Goal: Information Seeking & Learning: Check status

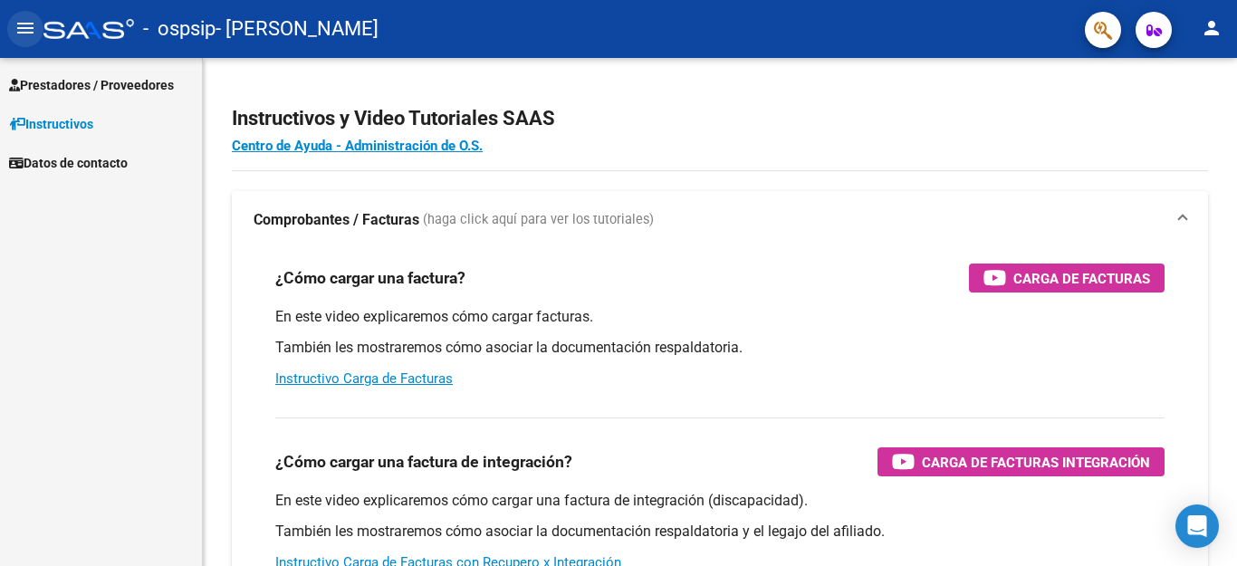
click at [15, 37] on button "menu" at bounding box center [25, 29] width 36 height 36
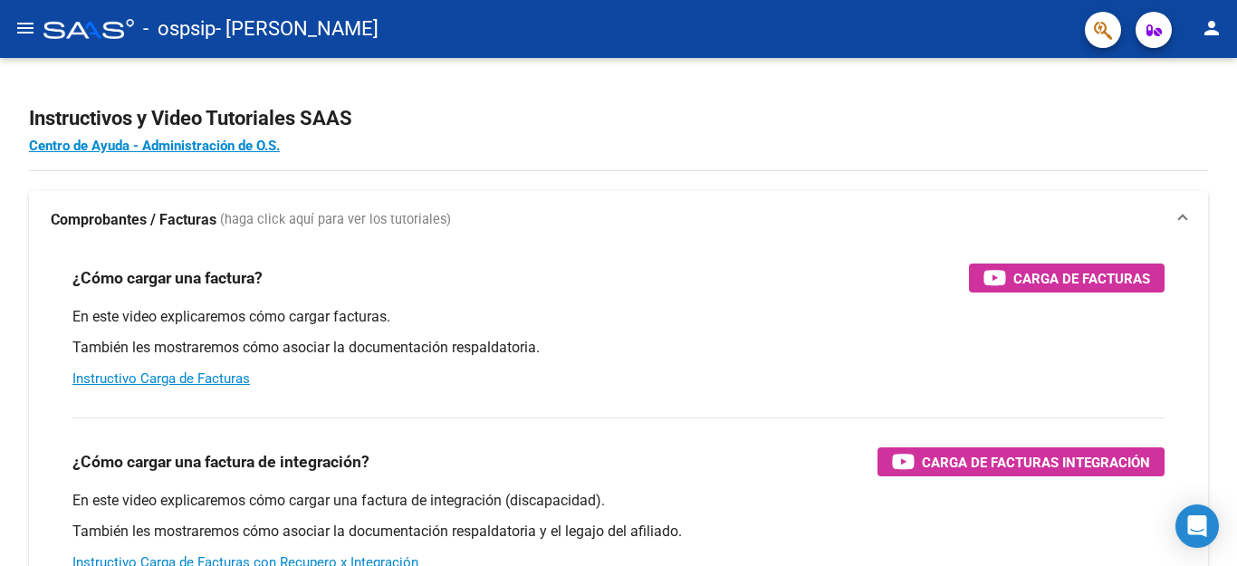
click at [16, 37] on mat-icon "menu" at bounding box center [25, 28] width 22 height 22
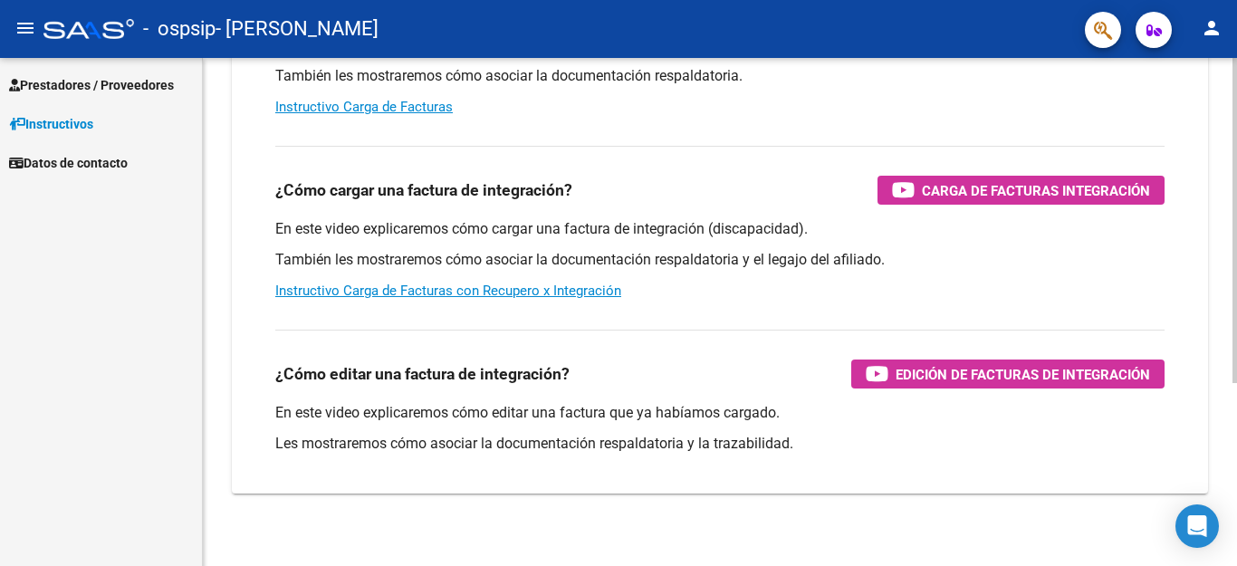
scroll to position [286, 0]
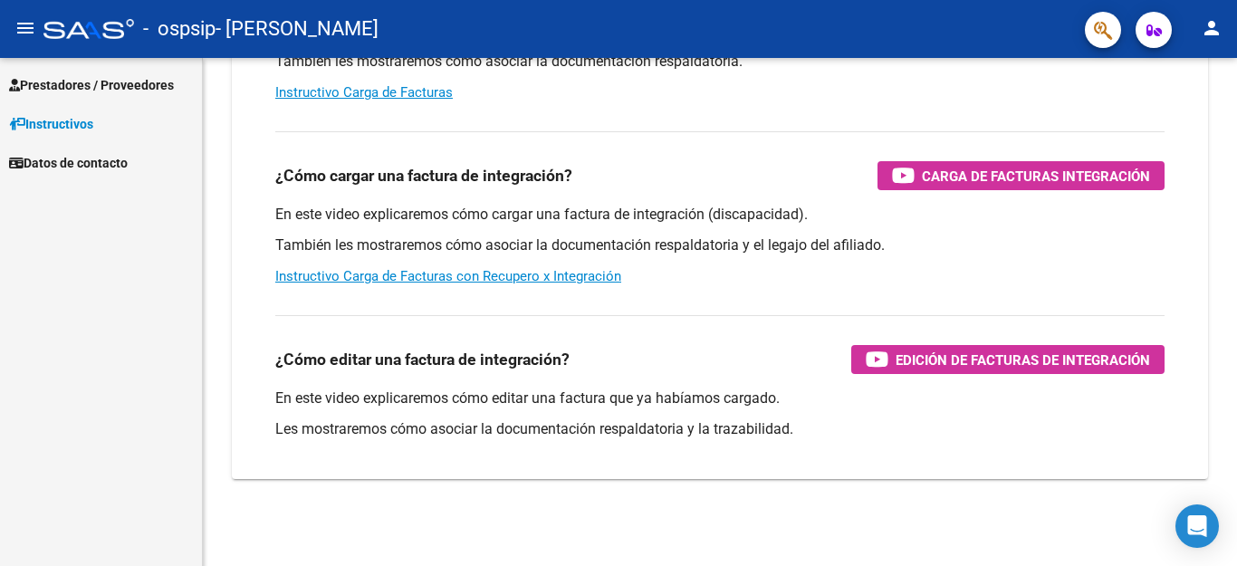
click at [114, 82] on span "Prestadores / Proveedores" at bounding box center [91, 85] width 165 height 20
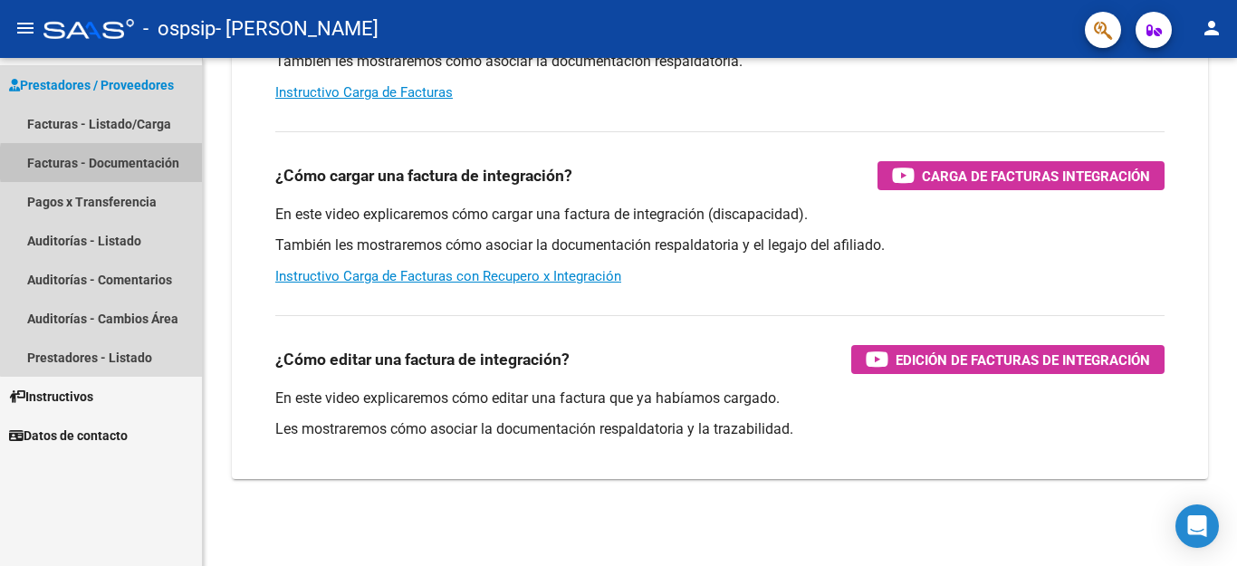
click at [149, 163] on link "Facturas - Documentación" at bounding box center [101, 162] width 202 height 39
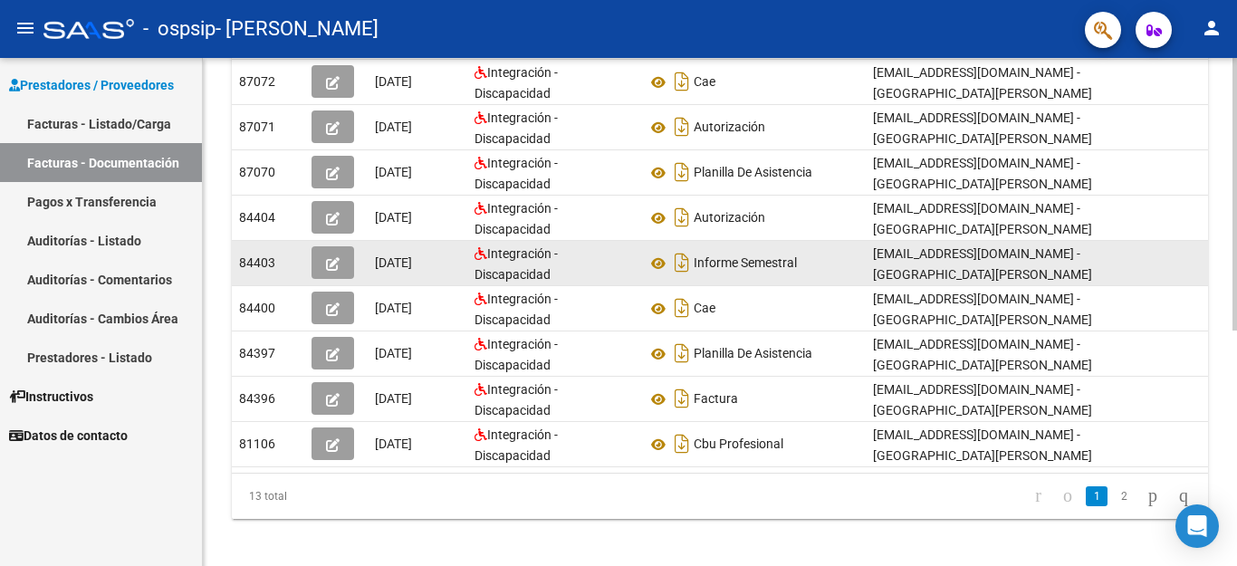
scroll to position [437, 0]
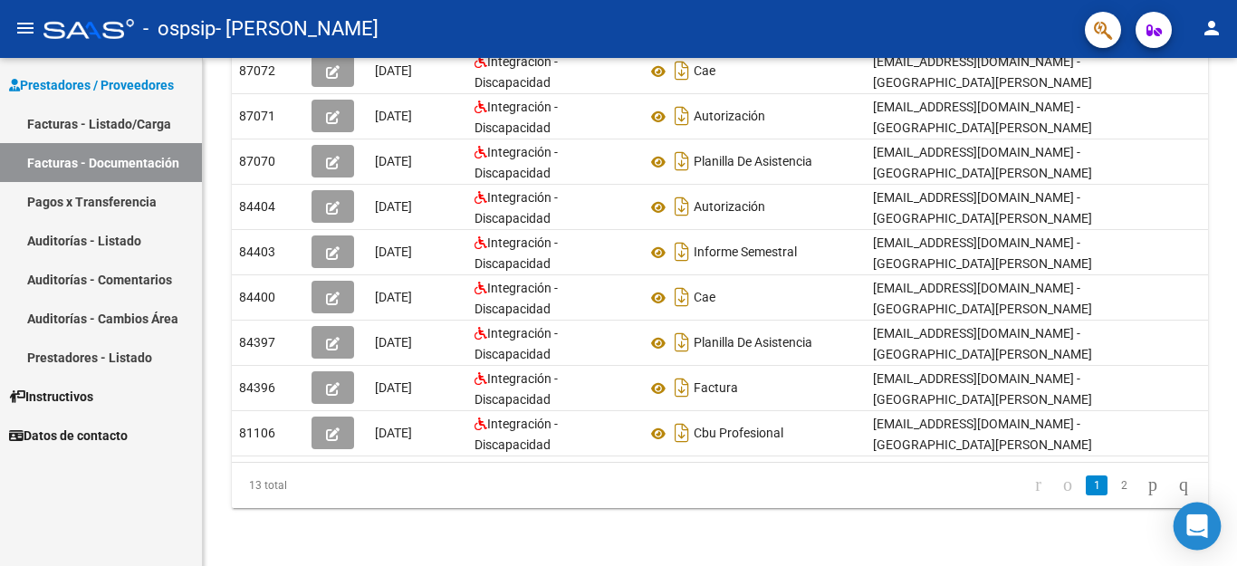
click at [1188, 530] on icon "Open Intercom Messenger" at bounding box center [1198, 526] width 24 height 24
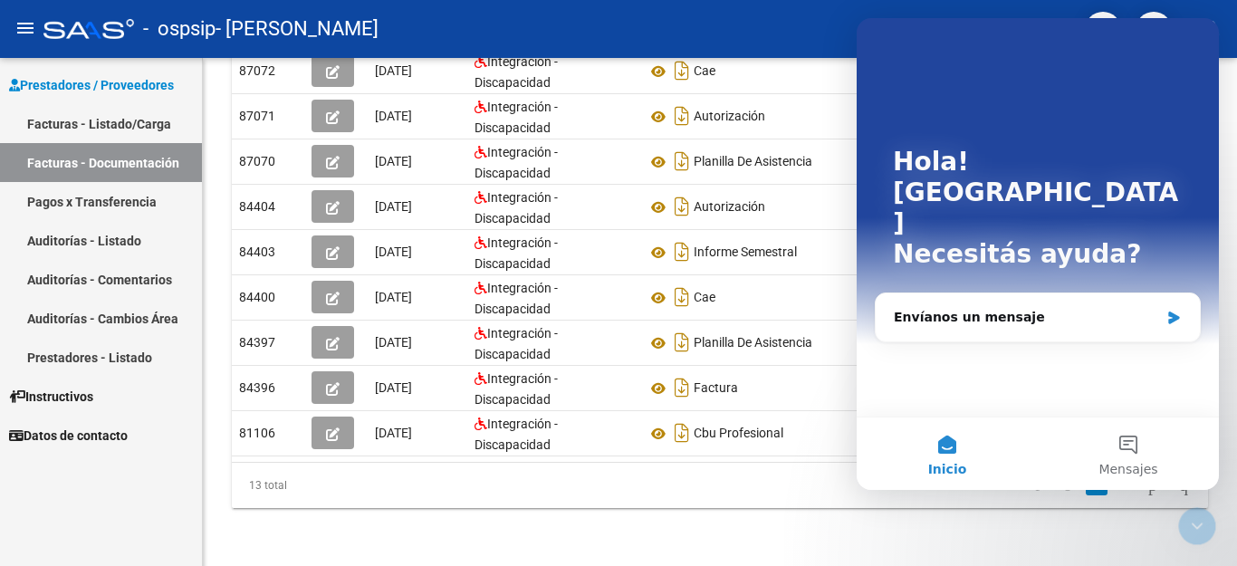
scroll to position [0, 0]
click at [728, 548] on div "PRESTADORES -> Comprobantes - Documentación Respaldatoria cloud_download Export…" at bounding box center [720, 101] width 1034 height 930
click at [745, 28] on div "- ospsip - [PERSON_NAME][GEOGRAPHIC_DATA]" at bounding box center [556, 29] width 1027 height 40
click at [1198, 515] on icon "Cerrar Intercom Messenger" at bounding box center [1198, 526] width 22 height 22
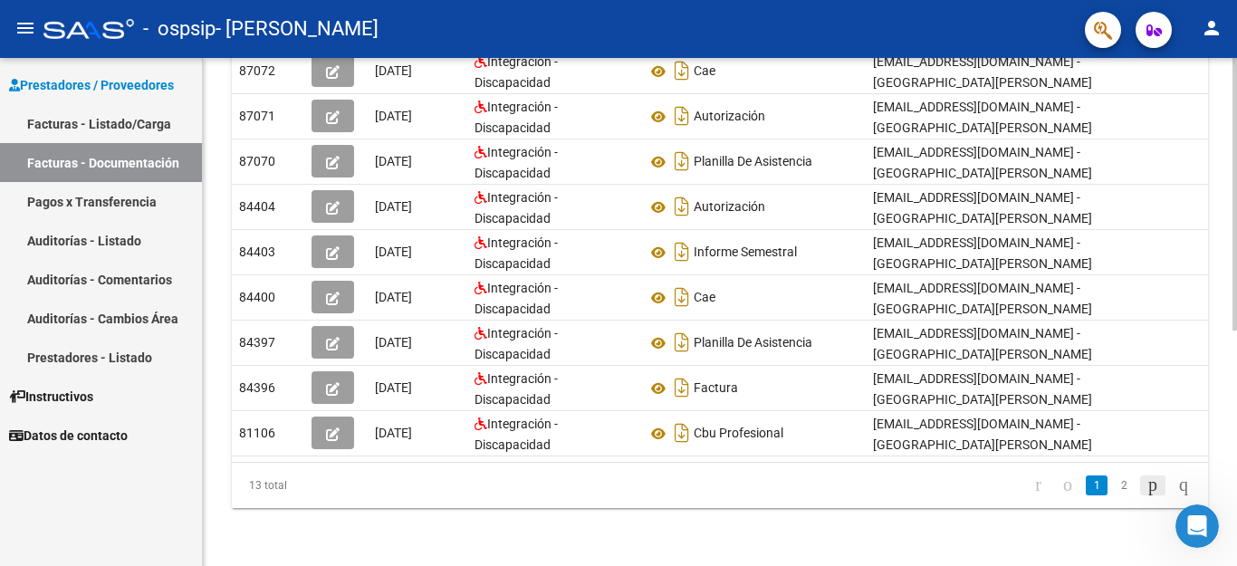
click at [1146, 491] on icon "go to next page" at bounding box center [1153, 485] width 14 height 22
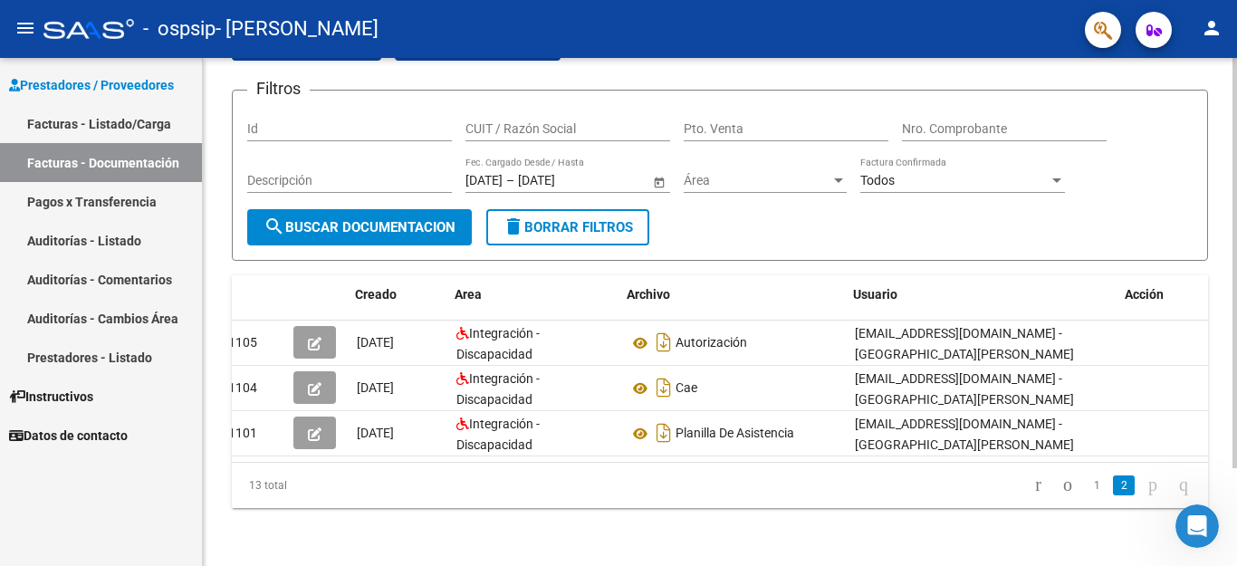
scroll to position [0, 20]
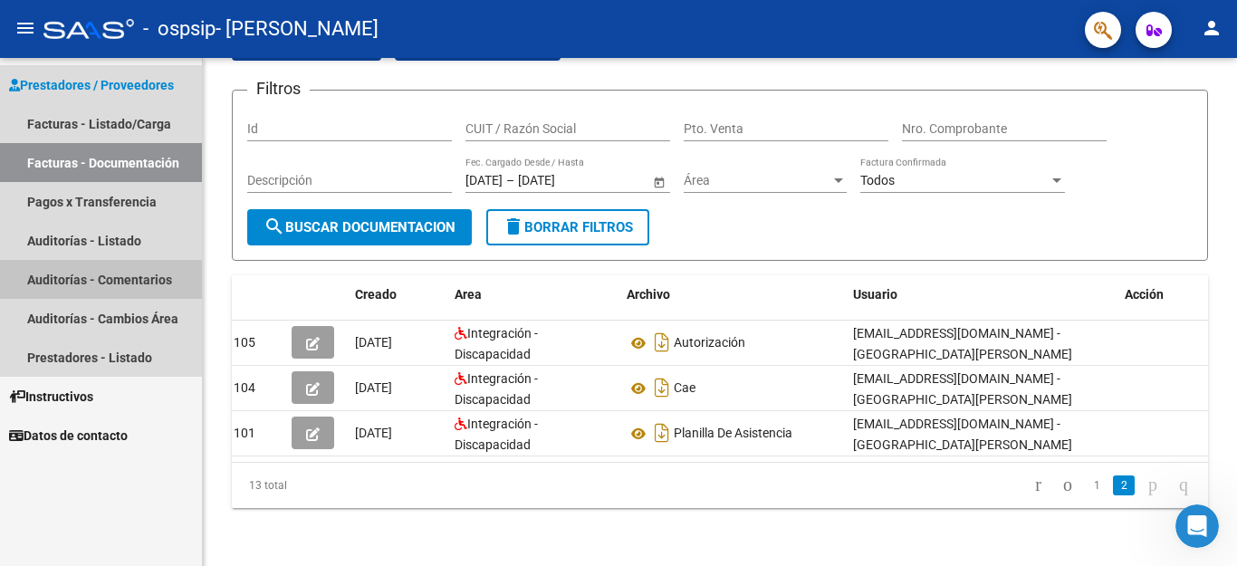
click at [136, 280] on link "Auditorías - Comentarios" at bounding box center [101, 279] width 202 height 39
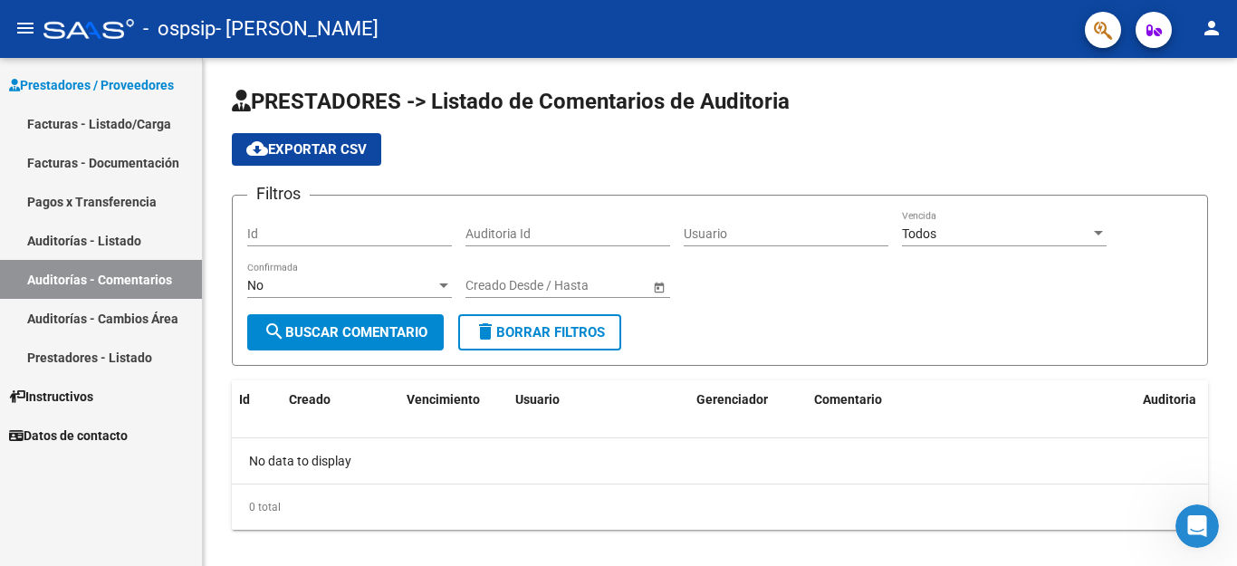
click at [147, 116] on link "Facturas - Listado/Carga" at bounding box center [101, 123] width 202 height 39
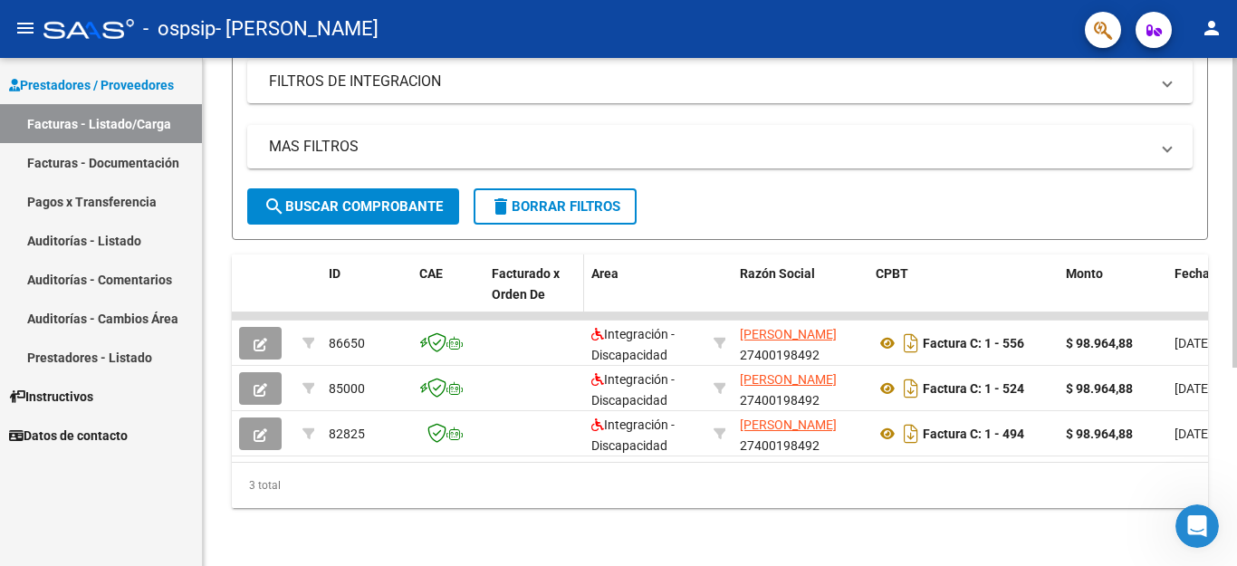
scroll to position [324, 0]
click at [438, 445] on datatable-selection "86650 Integración - Discapacidad [PERSON_NAME] 27400198492 Factura C: 1 - 556 $…" at bounding box center [720, 452] width 976 height 14
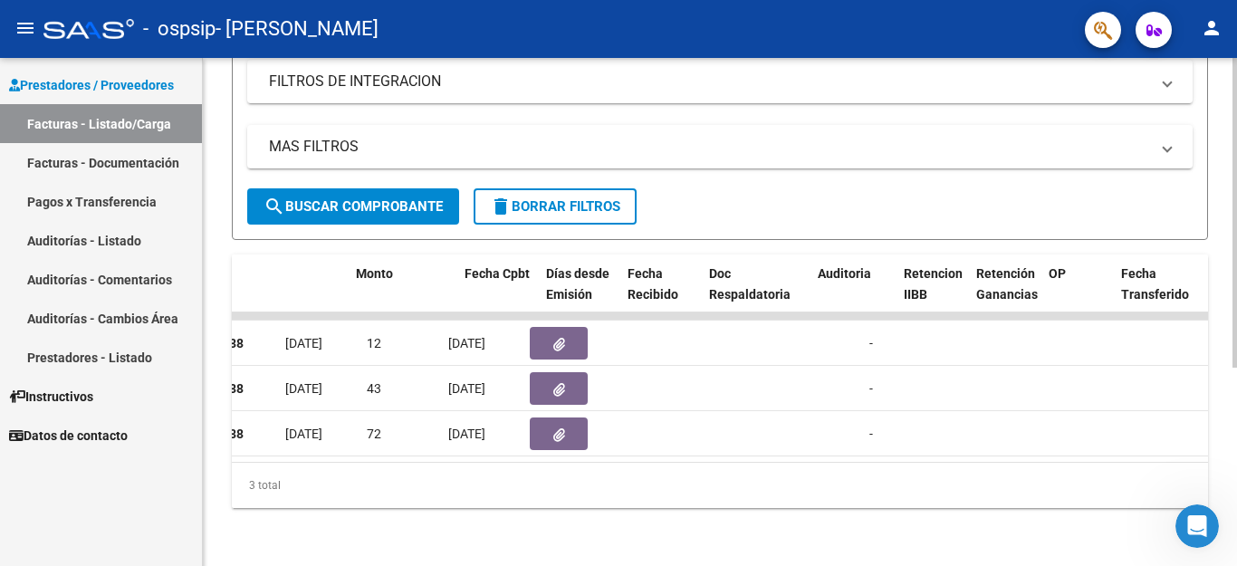
scroll to position [0, 0]
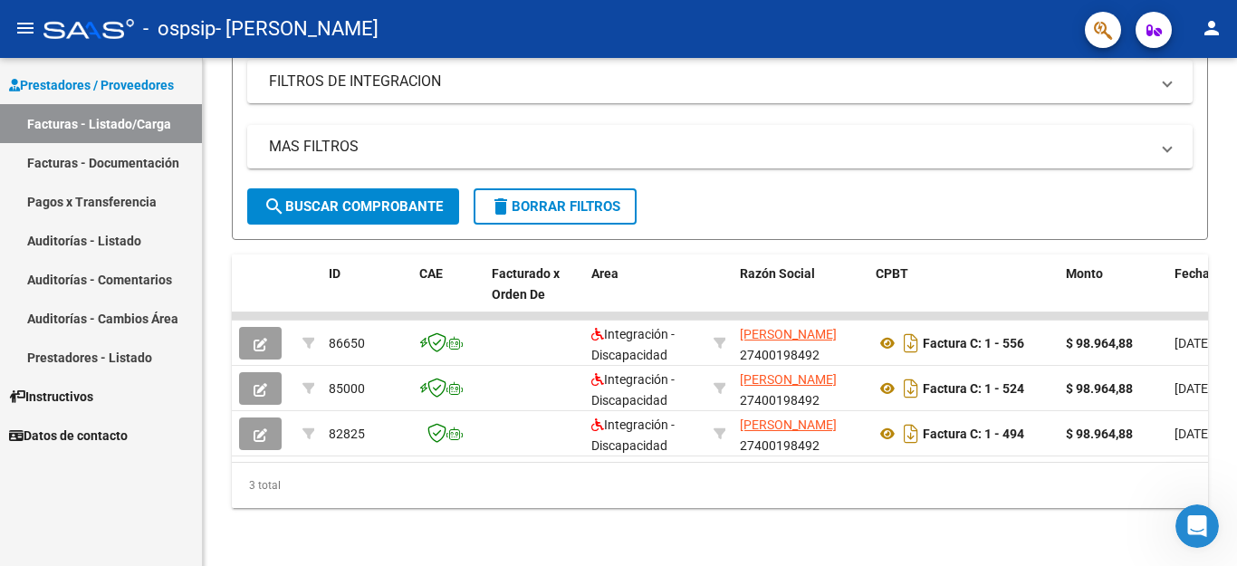
click at [1199, 521] on icon "Abrir Intercom Messenger" at bounding box center [1198, 527] width 30 height 30
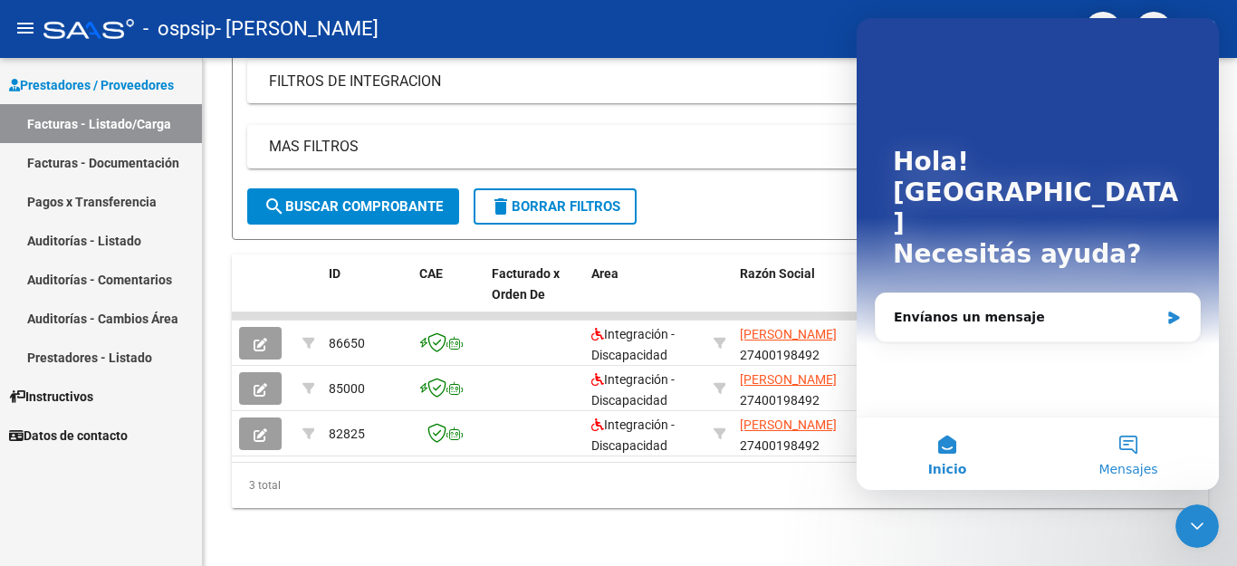
click at [1134, 455] on button "Mensajes" at bounding box center [1128, 454] width 181 height 72
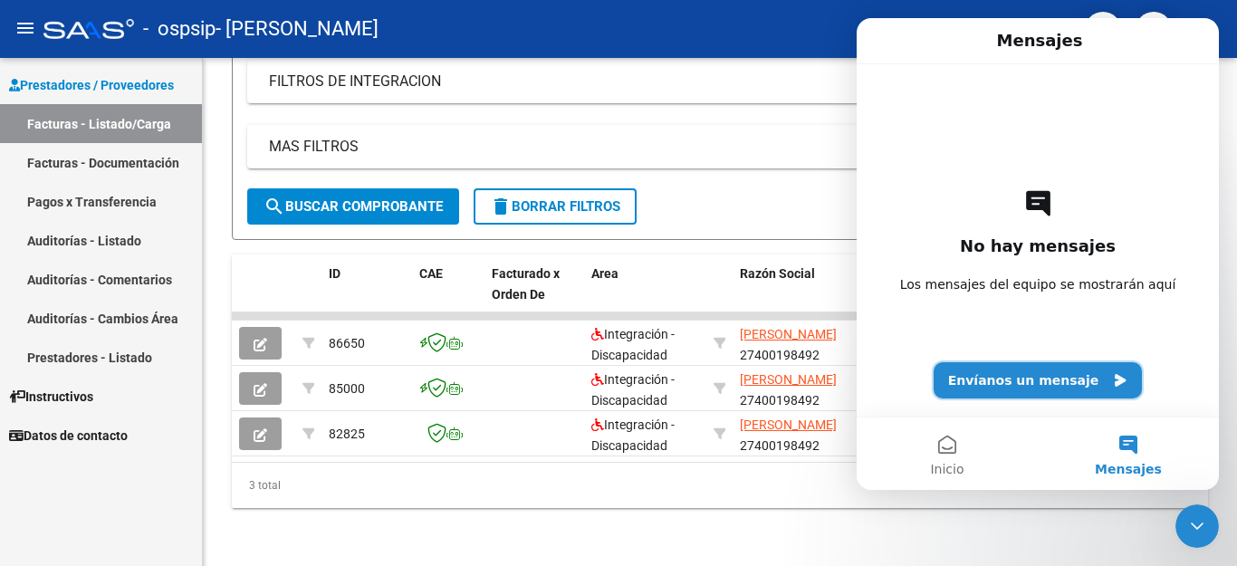
click at [1041, 385] on button "Envíanos un mensaje" at bounding box center [1038, 380] width 209 height 36
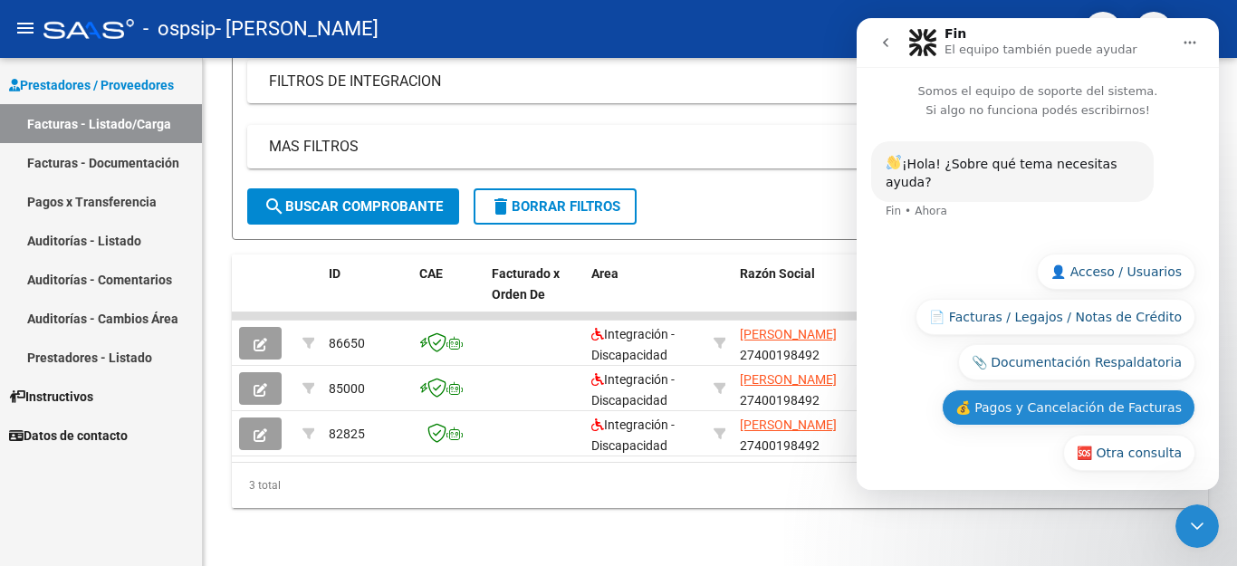
click at [1022, 397] on button "💰 Pagos y Cancelación de Facturas" at bounding box center [1069, 407] width 254 height 36
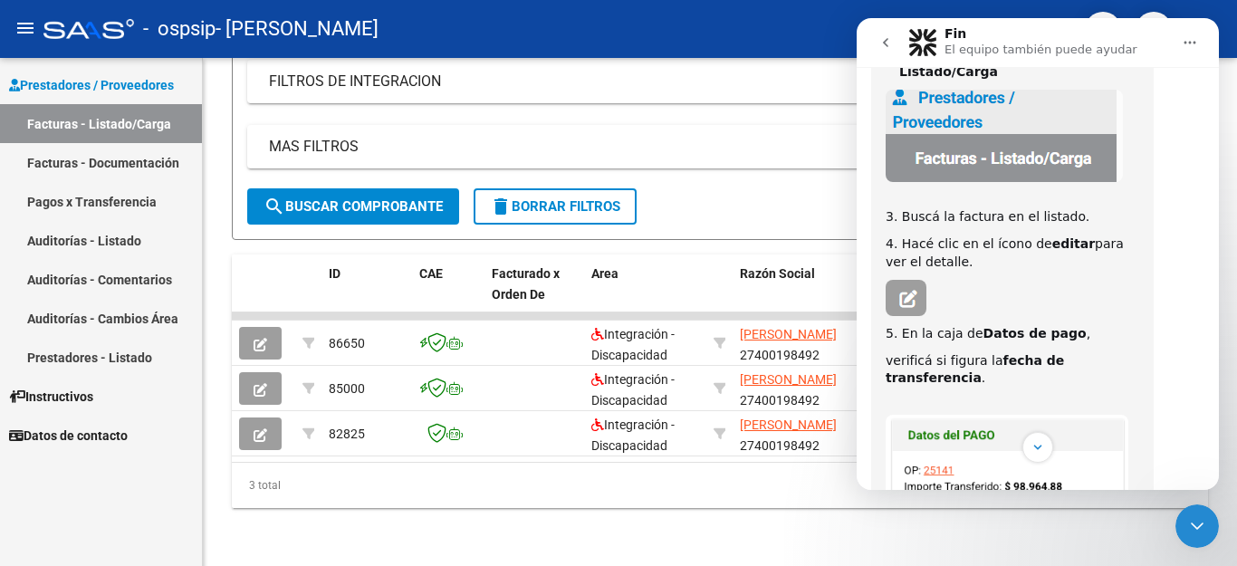
scroll to position [341, 0]
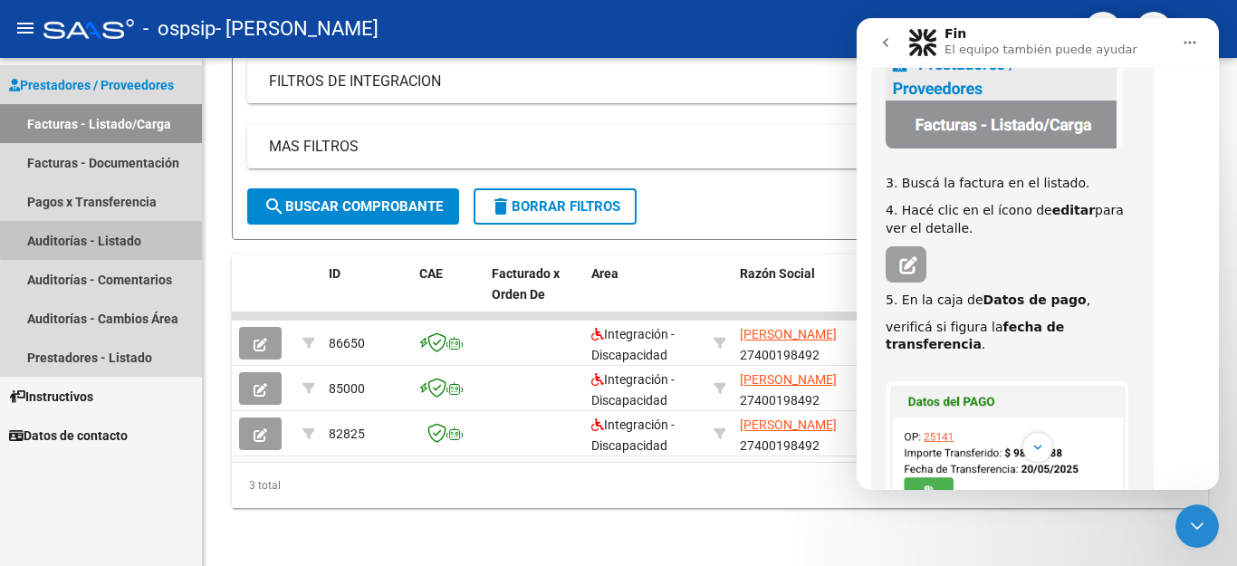
click at [124, 236] on link "Auditorías - Listado" at bounding box center [101, 240] width 202 height 39
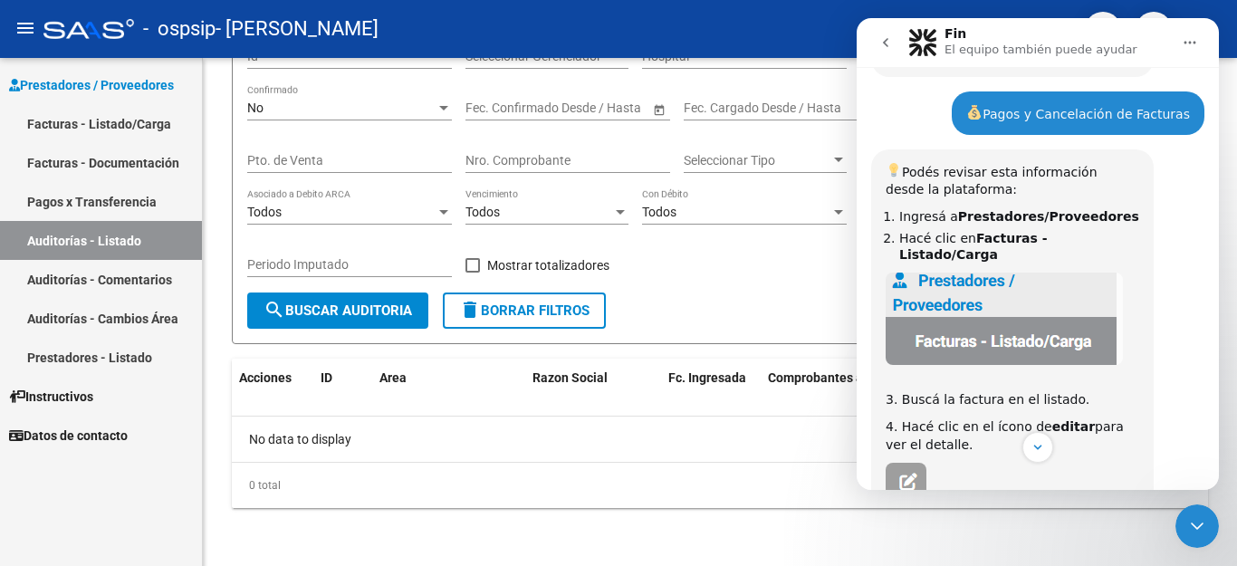
scroll to position [70, 0]
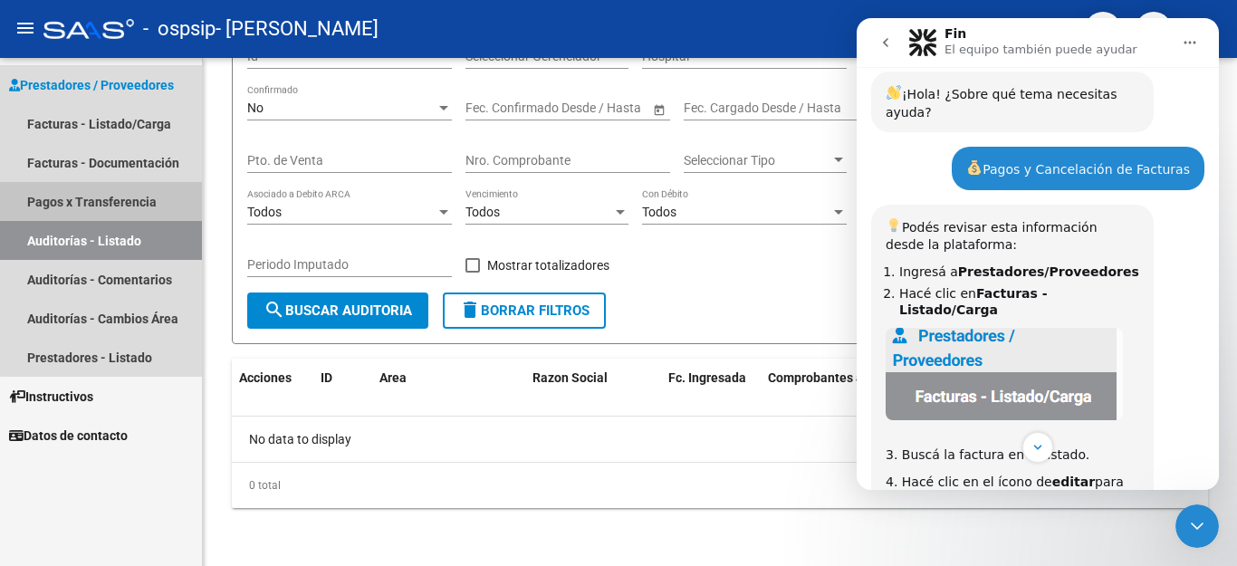
click at [138, 201] on link "Pagos x Transferencia" at bounding box center [101, 201] width 202 height 39
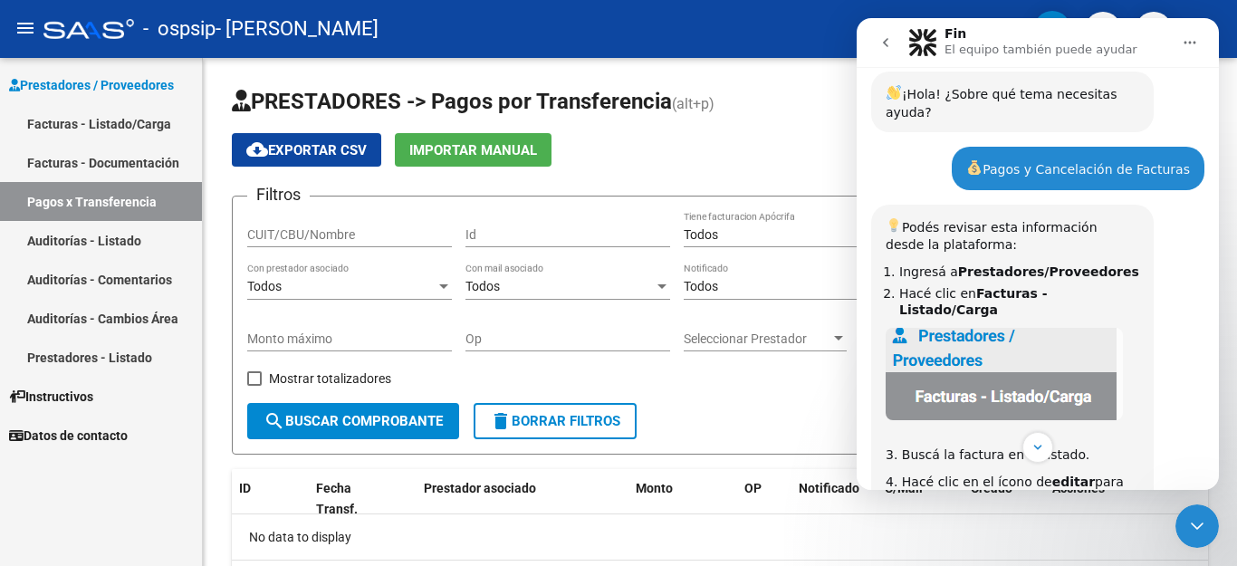
click at [130, 124] on link "Facturas - Listado/Carga" at bounding box center [101, 123] width 202 height 39
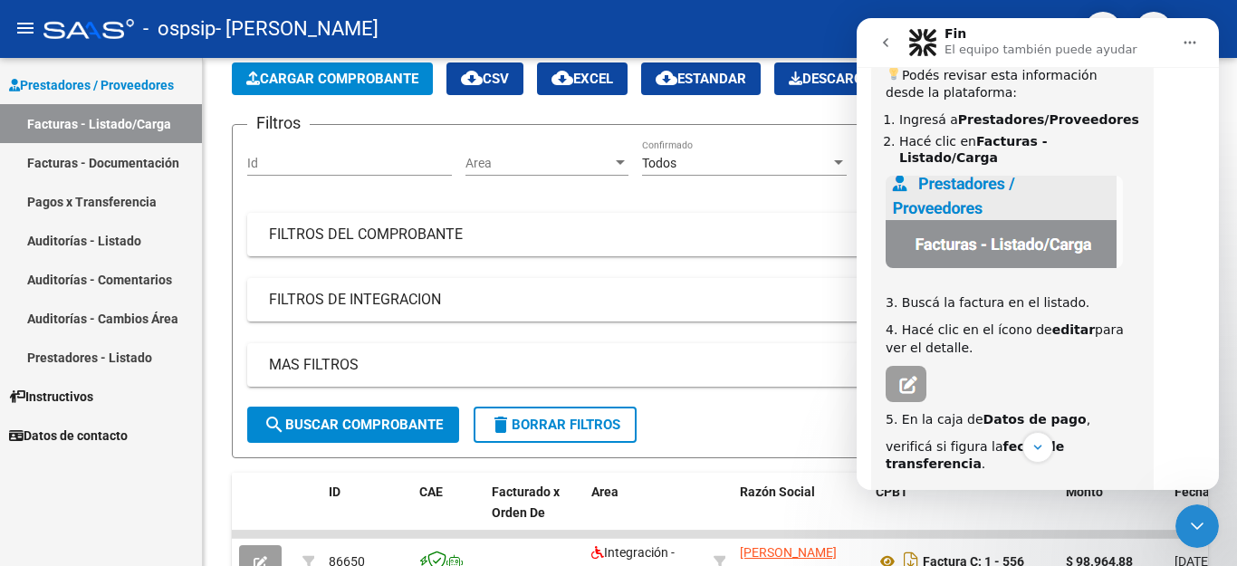
scroll to position [251, 0]
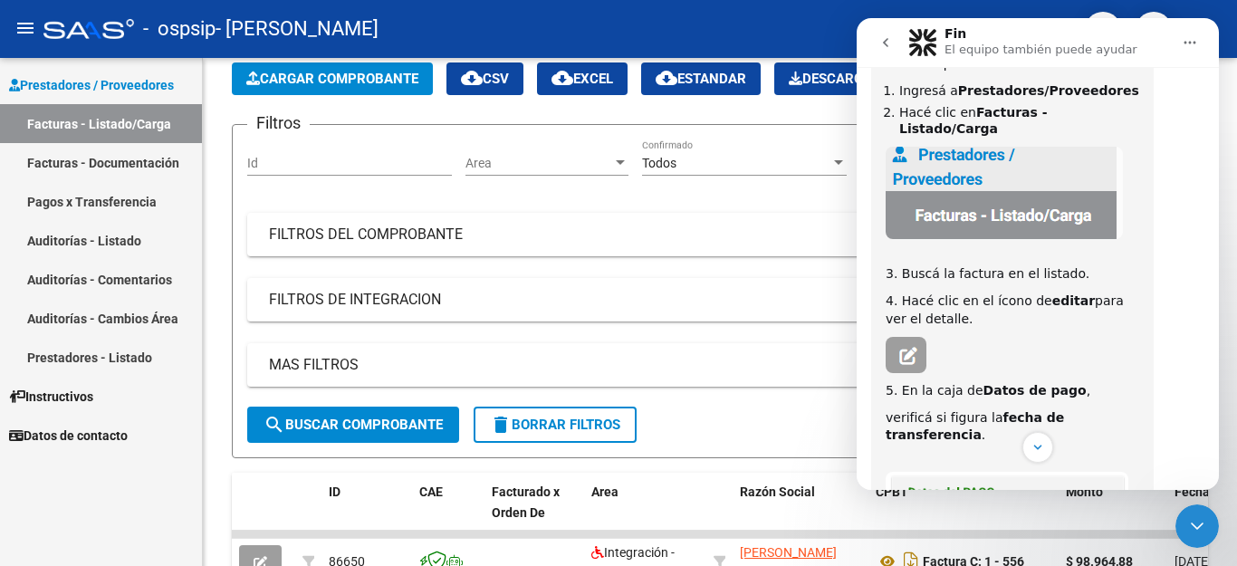
click at [1183, 51] on button "Inicio" at bounding box center [1190, 42] width 34 height 34
click at [880, 43] on icon "go back" at bounding box center [886, 42] width 14 height 14
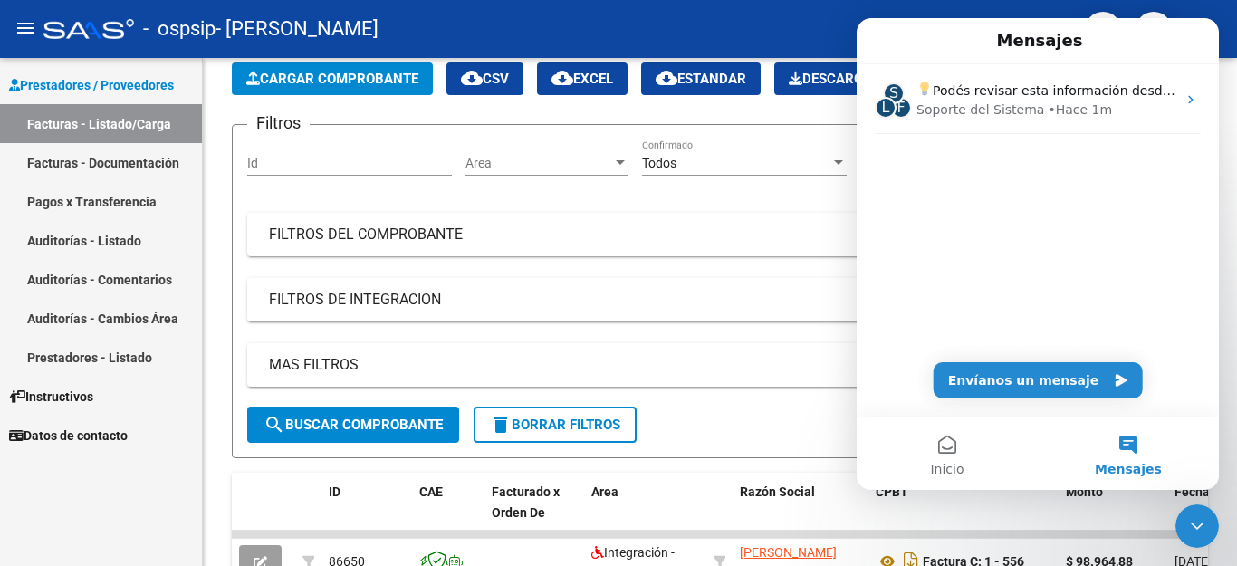
scroll to position [0, 0]
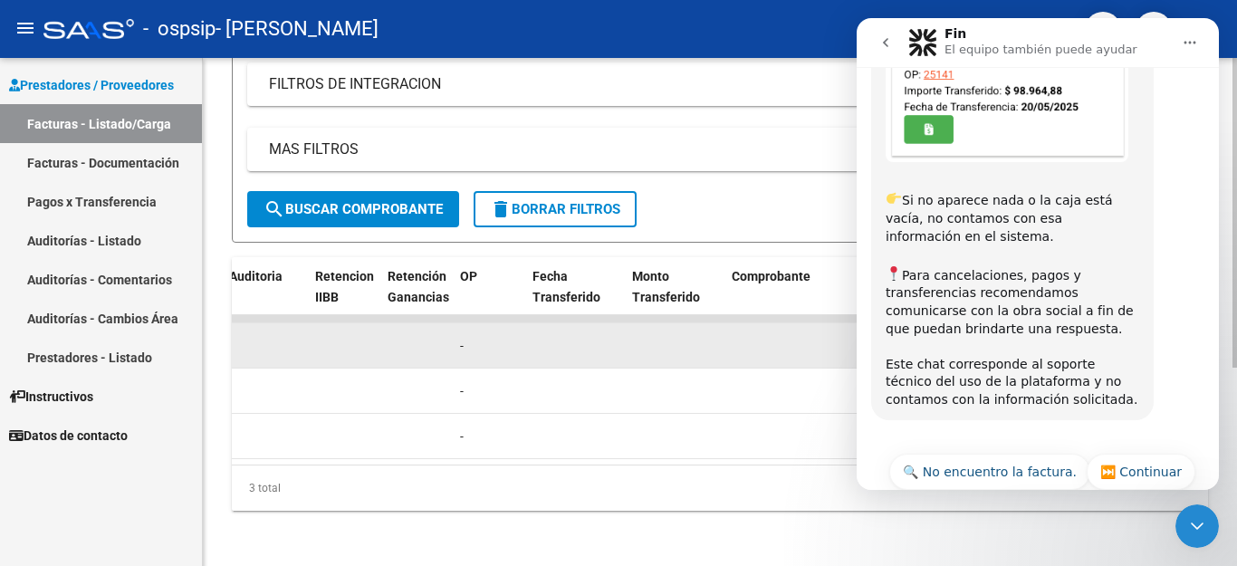
scroll to position [324, 0]
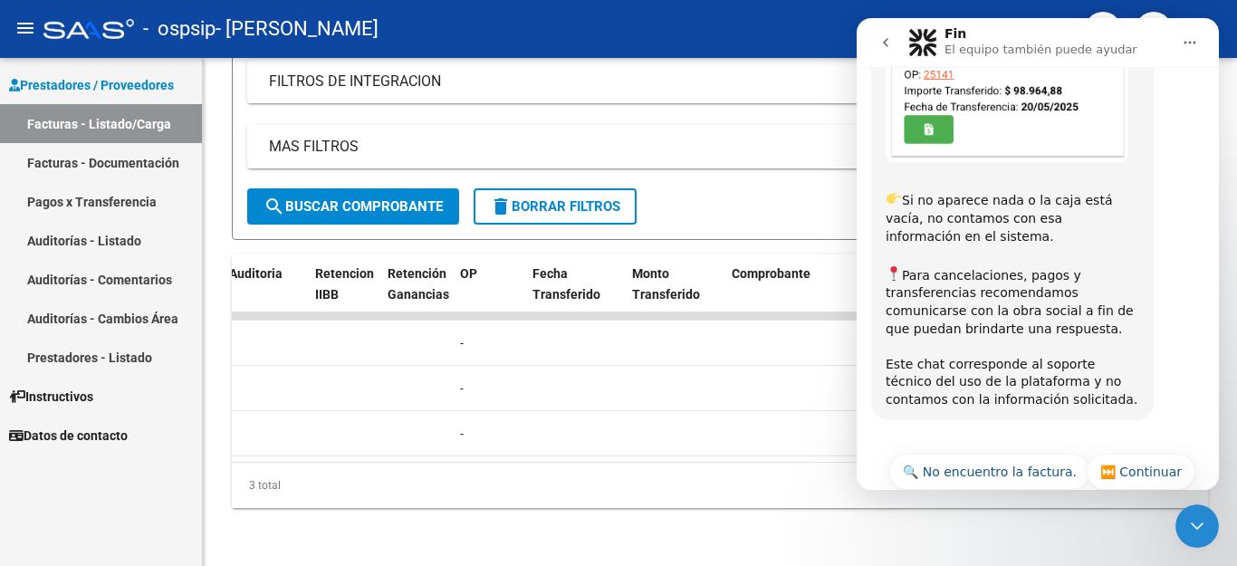
click at [881, 41] on icon "go back" at bounding box center [886, 42] width 14 height 14
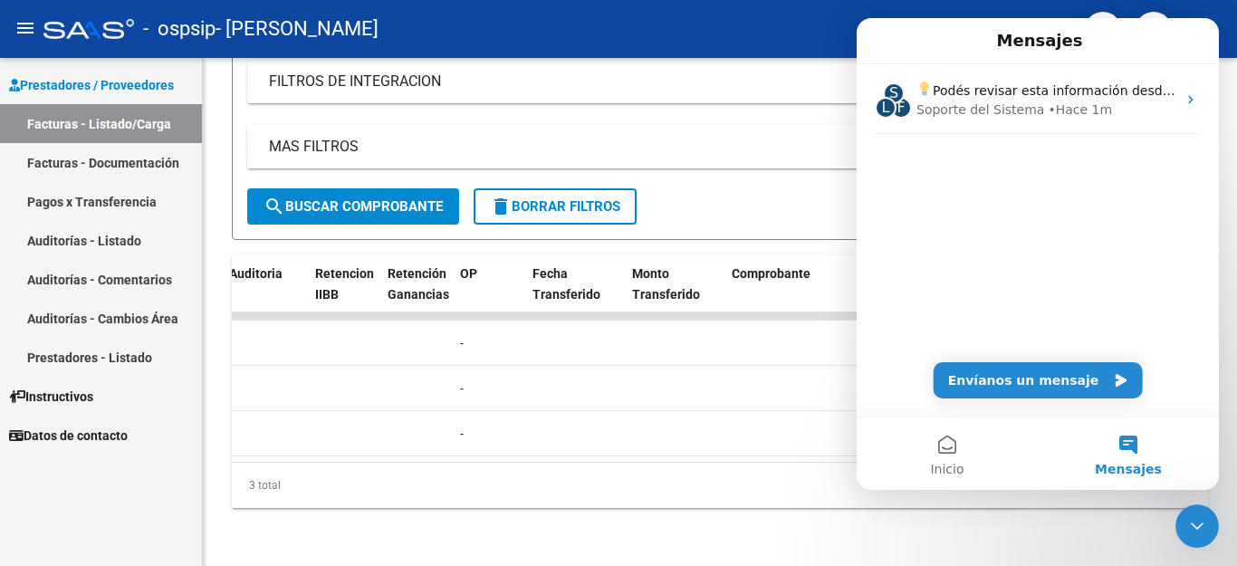
click at [990, 39] on div "Mensajes" at bounding box center [1038, 40] width 339 height 31
click at [726, 100] on div "Filtros Id Area Area Todos Confirmado Mostrar totalizadores FILTROS DEL COMPROB…" at bounding box center [720, 54] width 946 height 267
click at [1191, 522] on icon "Cerrar Intercom Messenger" at bounding box center [1198, 526] width 22 height 22
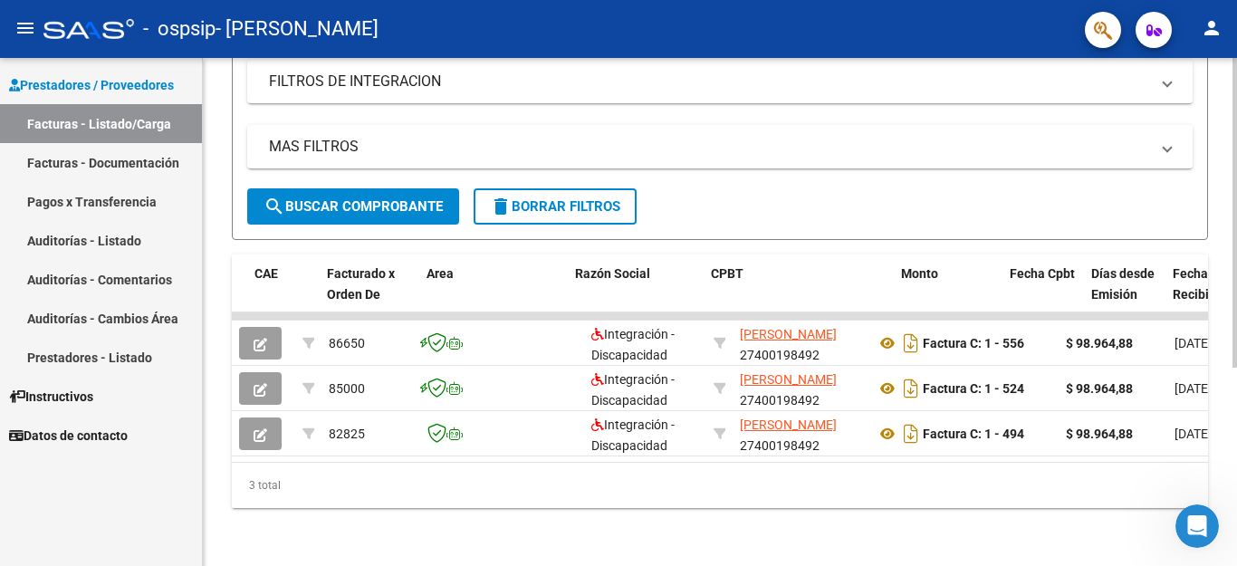
scroll to position [0, 220]
